Goal: Task Accomplishment & Management: Complete application form

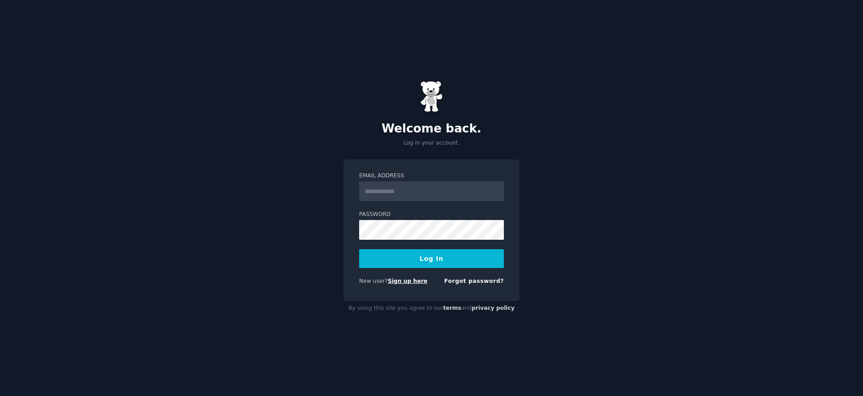
click at [401, 282] on link "Sign up here" at bounding box center [408, 281] width 40 height 6
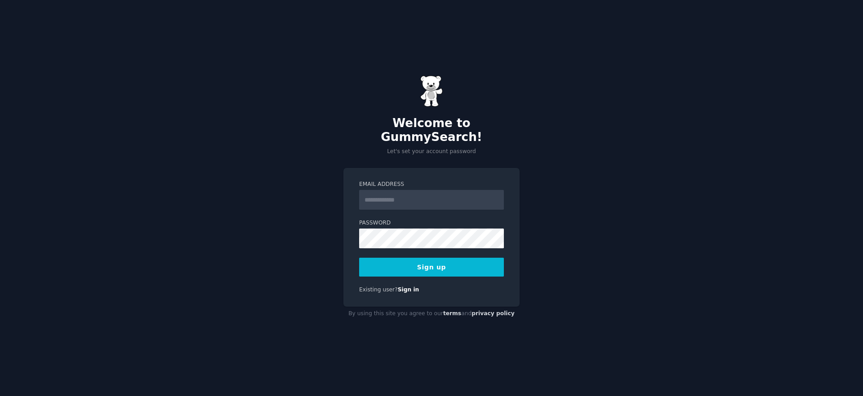
click at [448, 199] on input "Email Address" at bounding box center [431, 200] width 145 height 20
click at [570, 181] on div "Welcome to GummySearch! Let's set your account password Email Address Password …" at bounding box center [431, 198] width 863 height 396
click at [403, 196] on input "Email Address" at bounding box center [431, 200] width 145 height 20
type input "**********"
click at [469, 262] on button "Sign up" at bounding box center [431, 267] width 145 height 19
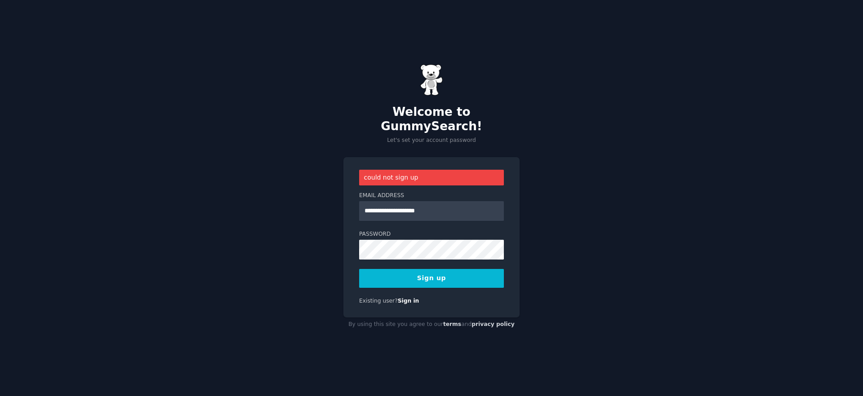
click at [436, 274] on button "Sign up" at bounding box center [431, 278] width 145 height 19
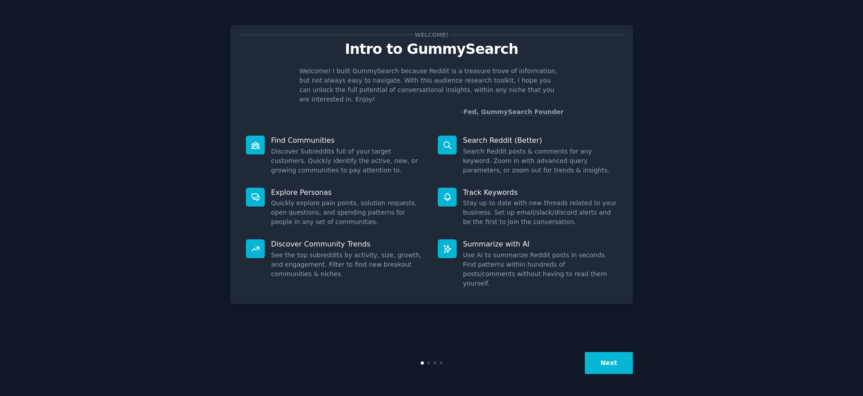
click at [617, 358] on button "Next" at bounding box center [609, 363] width 48 height 22
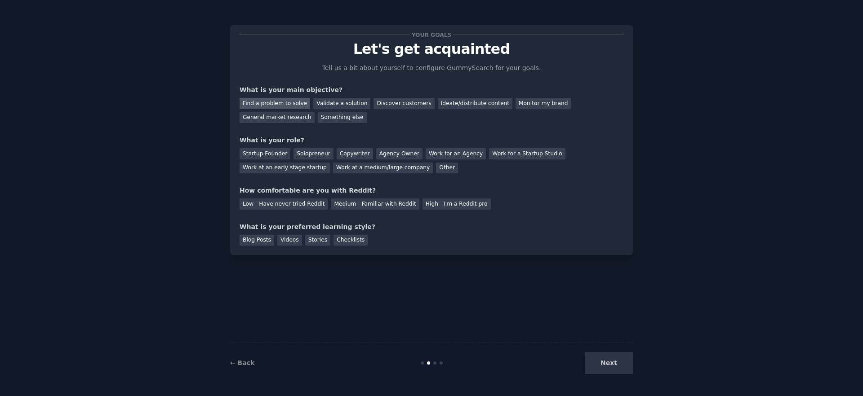
click at [298, 104] on div "Find a problem to solve" at bounding box center [275, 103] width 71 height 11
click at [446, 102] on div "Ideate/distribute content" at bounding box center [475, 103] width 75 height 11
click at [290, 106] on div "Find a problem to solve" at bounding box center [275, 103] width 71 height 11
click at [259, 154] on div "Startup Founder" at bounding box center [265, 153] width 51 height 11
click at [468, 203] on div "High - I'm a Reddit pro" at bounding box center [457, 204] width 68 height 11
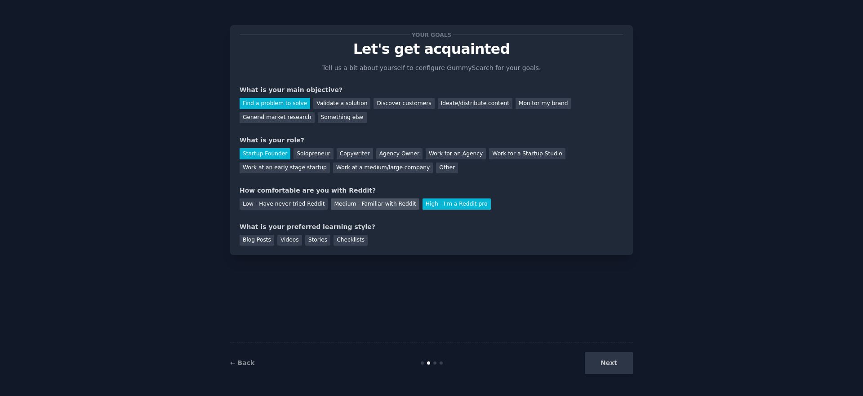
click at [389, 206] on div "Medium - Familiar with Reddit" at bounding box center [375, 204] width 88 height 11
click at [299, 238] on div "Videos" at bounding box center [289, 240] width 25 height 11
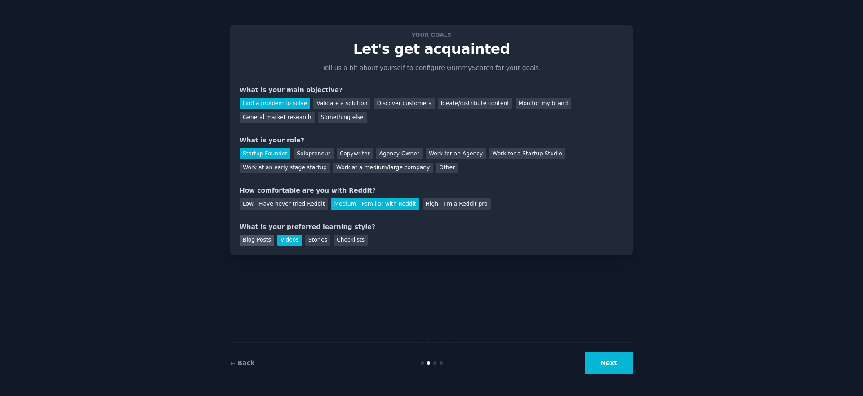
click at [268, 238] on div "Blog Posts" at bounding box center [257, 240] width 35 height 11
click at [296, 241] on div "Videos" at bounding box center [289, 240] width 25 height 11
click at [607, 364] on button "Next" at bounding box center [609, 363] width 48 height 22
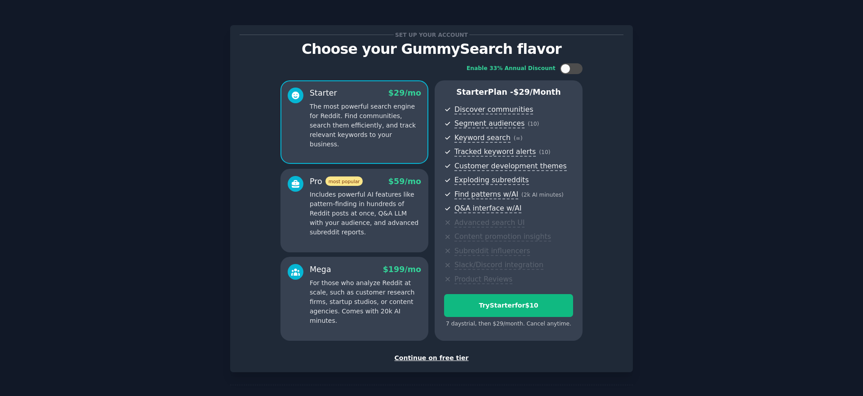
click at [451, 359] on div "Continue on free tier" at bounding box center [432, 358] width 384 height 9
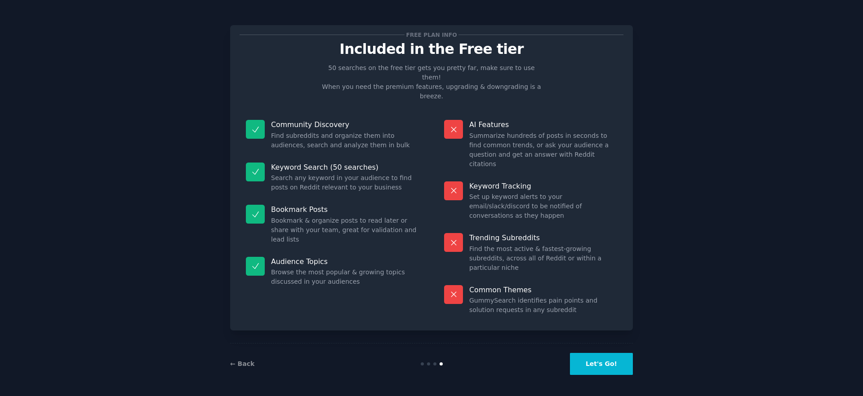
click at [601, 357] on button "Let's Go!" at bounding box center [601, 364] width 63 height 22
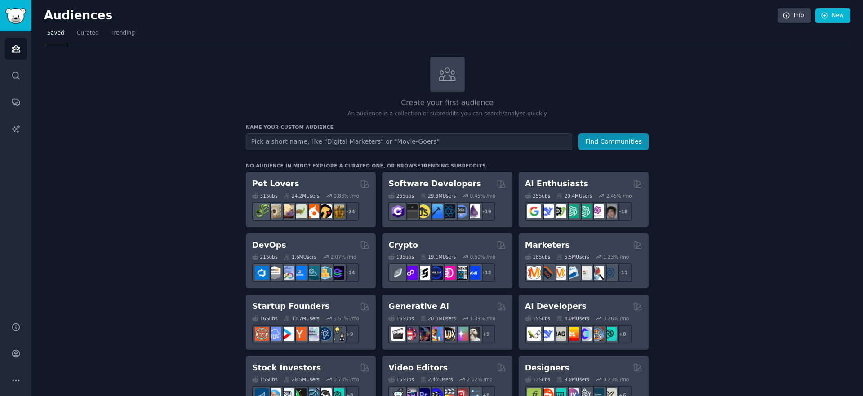
click at [359, 143] on input "text" at bounding box center [409, 142] width 326 height 17
type input "a"
type input "claude code"
click at [607, 146] on button "Find Communities" at bounding box center [614, 142] width 70 height 17
